Goal: Obtain resource: Obtain resource

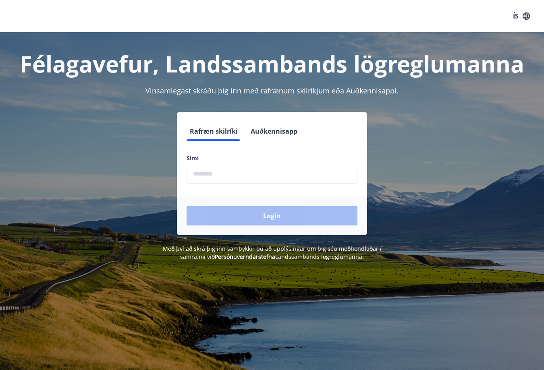
click at [254, 180] on input "phone" at bounding box center [272, 174] width 171 height 20
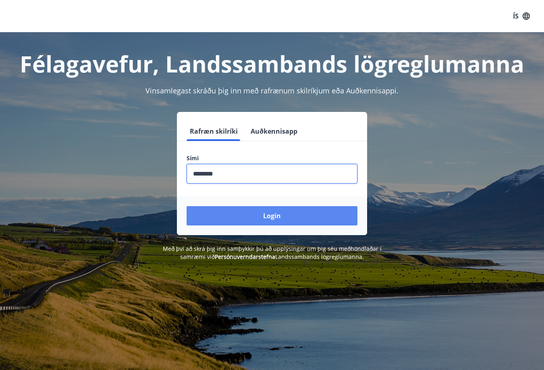
type input "********"
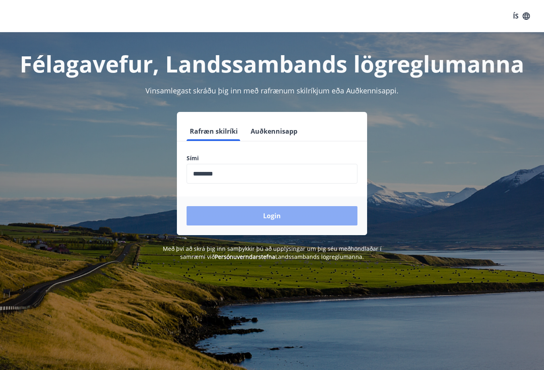
click at [278, 216] on button "Login" at bounding box center [272, 215] width 171 height 19
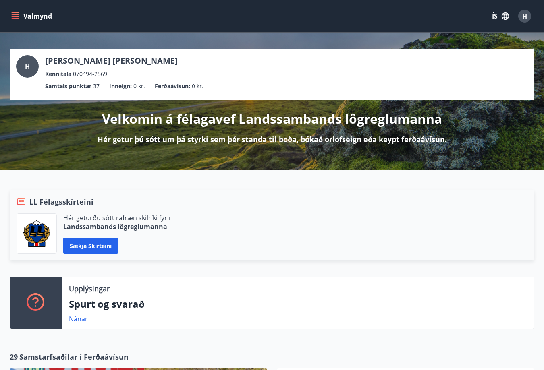
click at [25, 15] on button "Valmynd" at bounding box center [33, 16] width 46 height 15
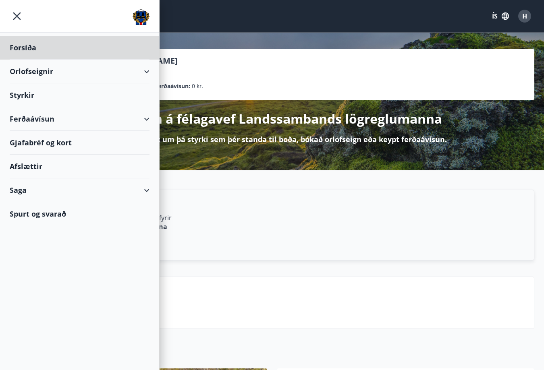
click at [21, 60] on div "Styrkir" at bounding box center [80, 48] width 140 height 24
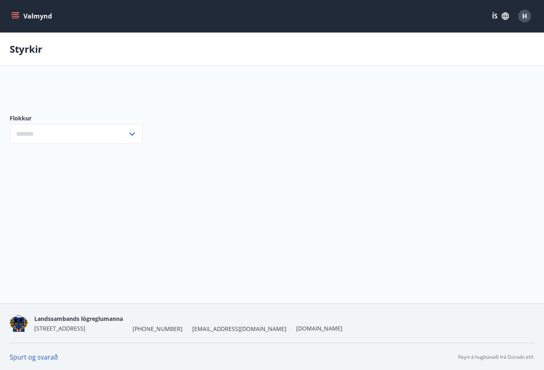
type input "***"
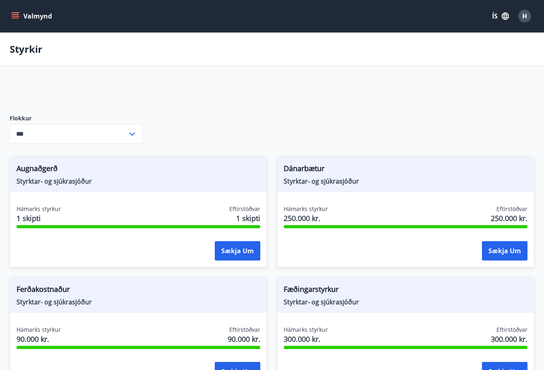
click at [13, 16] on icon "menu" at bounding box center [15, 16] width 8 height 8
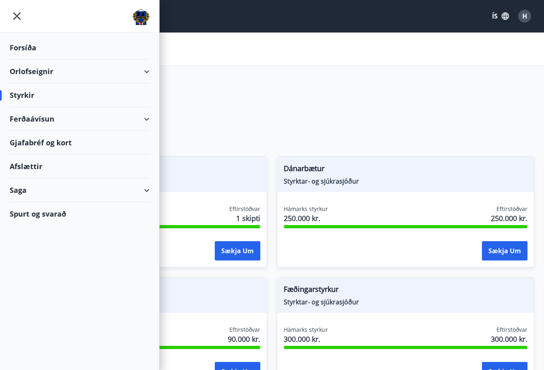
click at [34, 166] on div "Afslættir" at bounding box center [80, 167] width 140 height 24
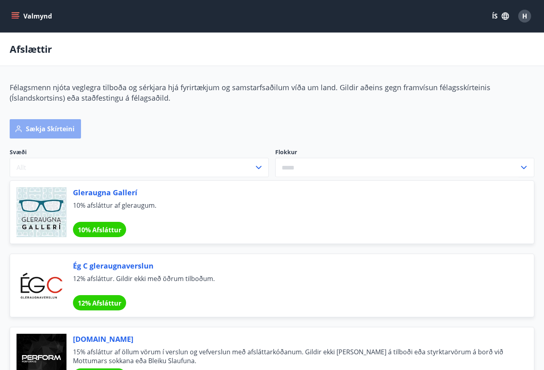
click at [64, 124] on button "Sækja skírteini" at bounding box center [45, 128] width 71 height 19
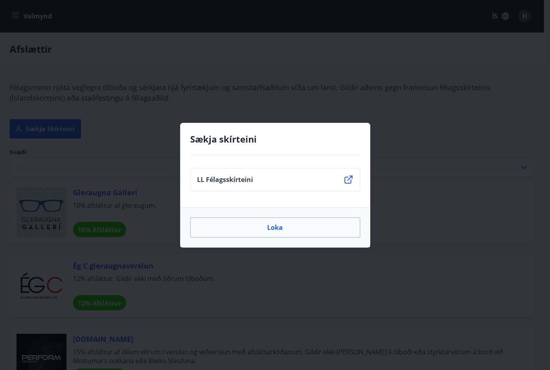
click at [341, 181] on li "LL Félagsskírteini" at bounding box center [275, 179] width 170 height 23
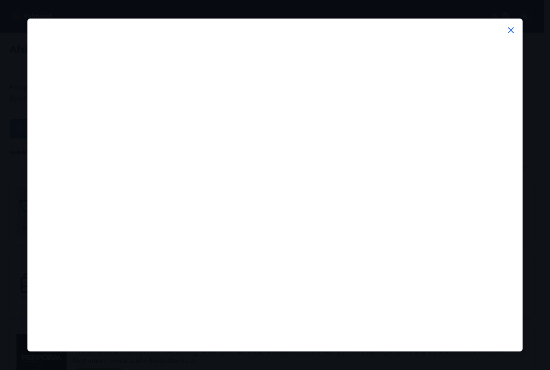
click at [510, 32] on icon at bounding box center [511, 30] width 10 height 10
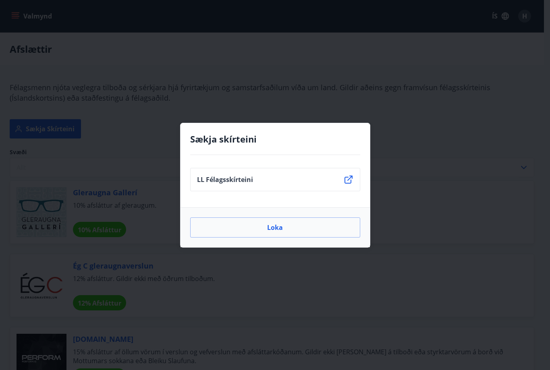
click at [449, 106] on div "Sækja skírteini LL Félagsskírteini Loka" at bounding box center [275, 185] width 550 height 370
